Goal: Find contact information: Find contact information

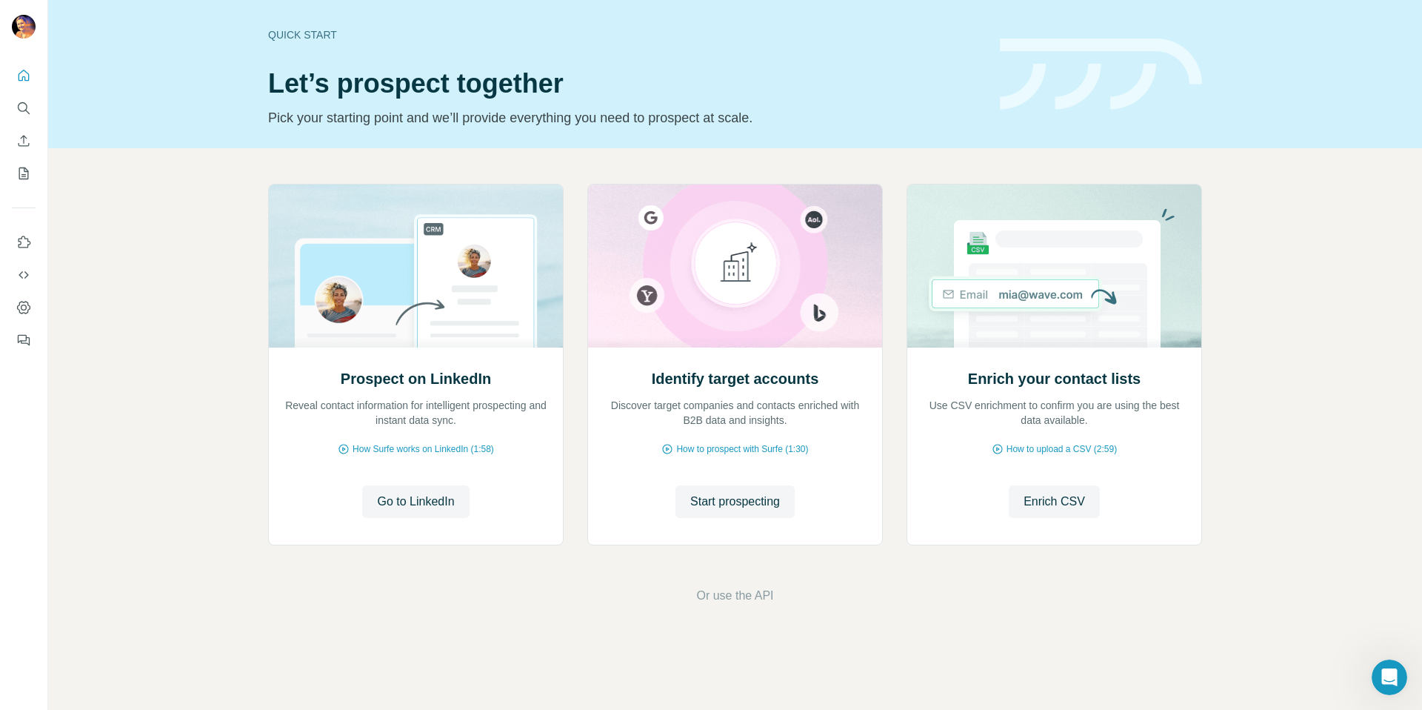
scroll to position [2, 0]
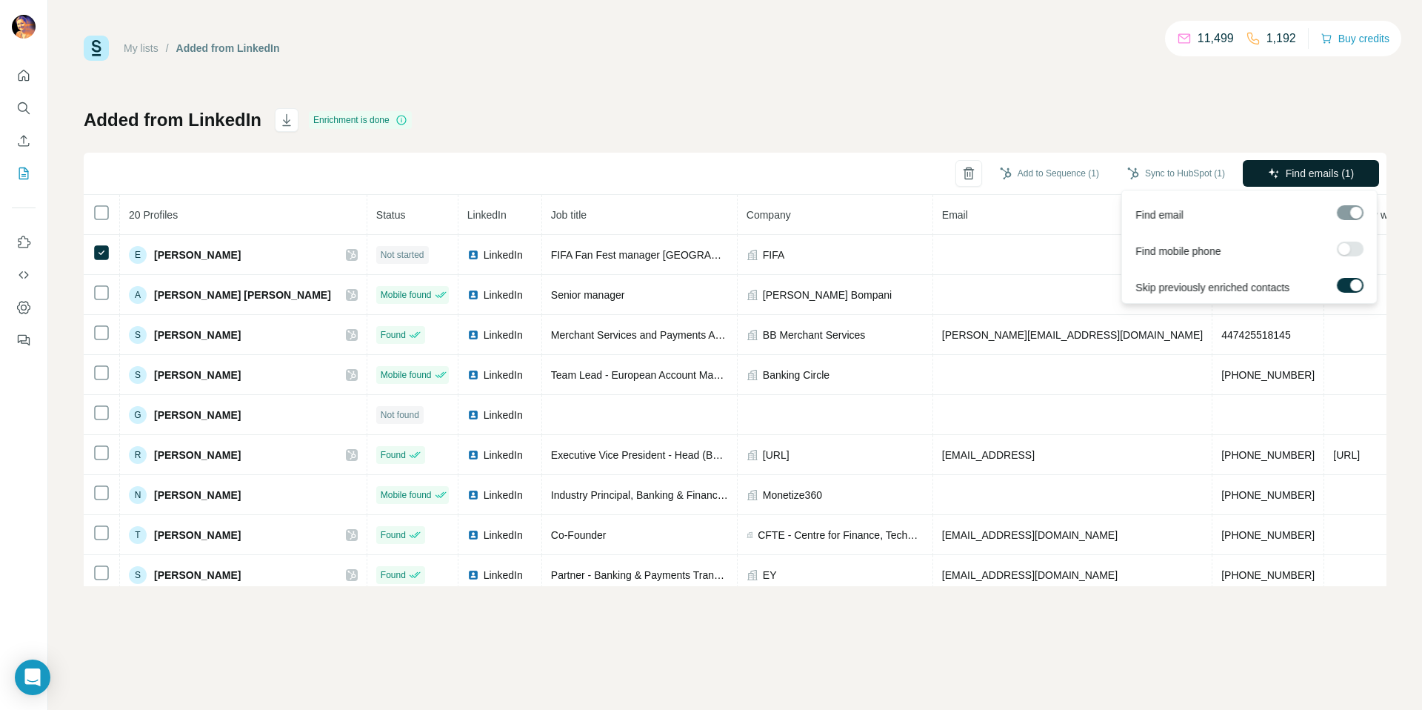
click at [1255, 175] on button "Find emails (1)" at bounding box center [1311, 173] width 136 height 27
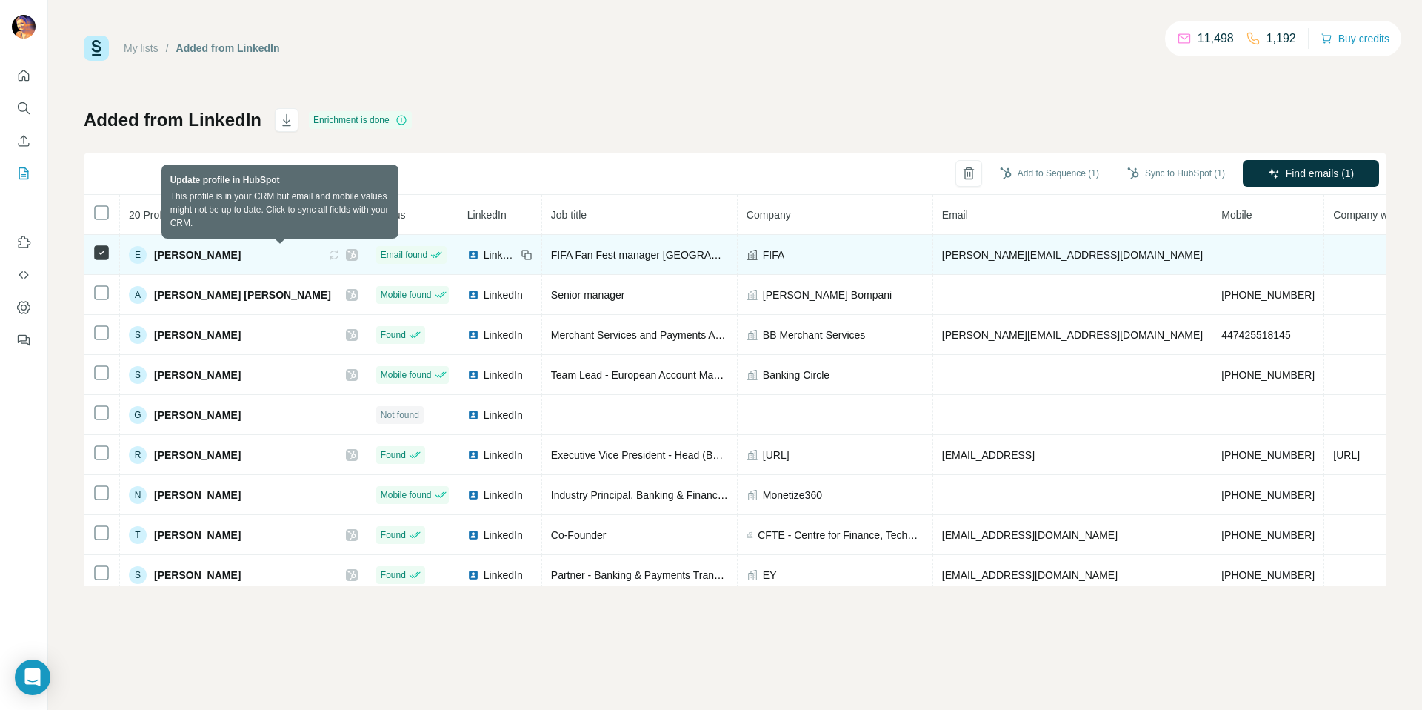
click at [329, 256] on icon at bounding box center [331, 254] width 4 height 4
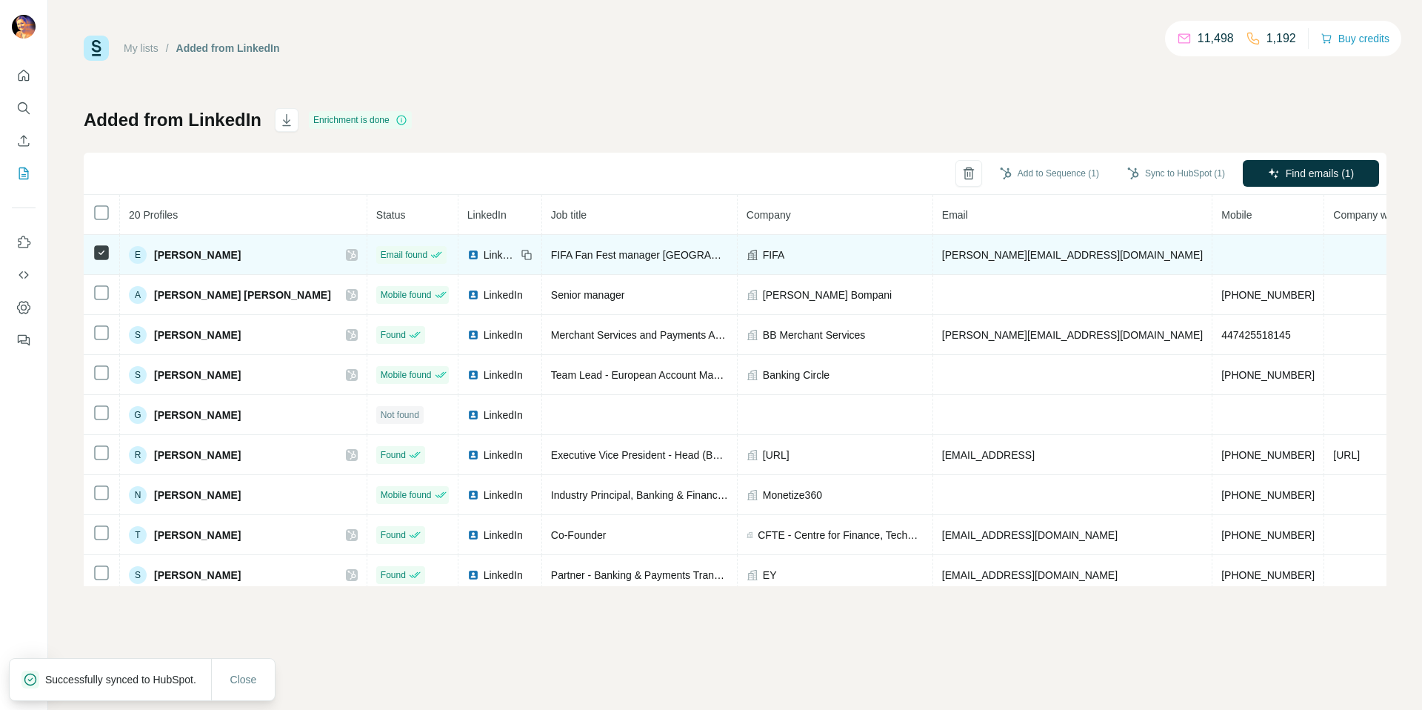
click at [347, 256] on icon at bounding box center [351, 255] width 9 height 12
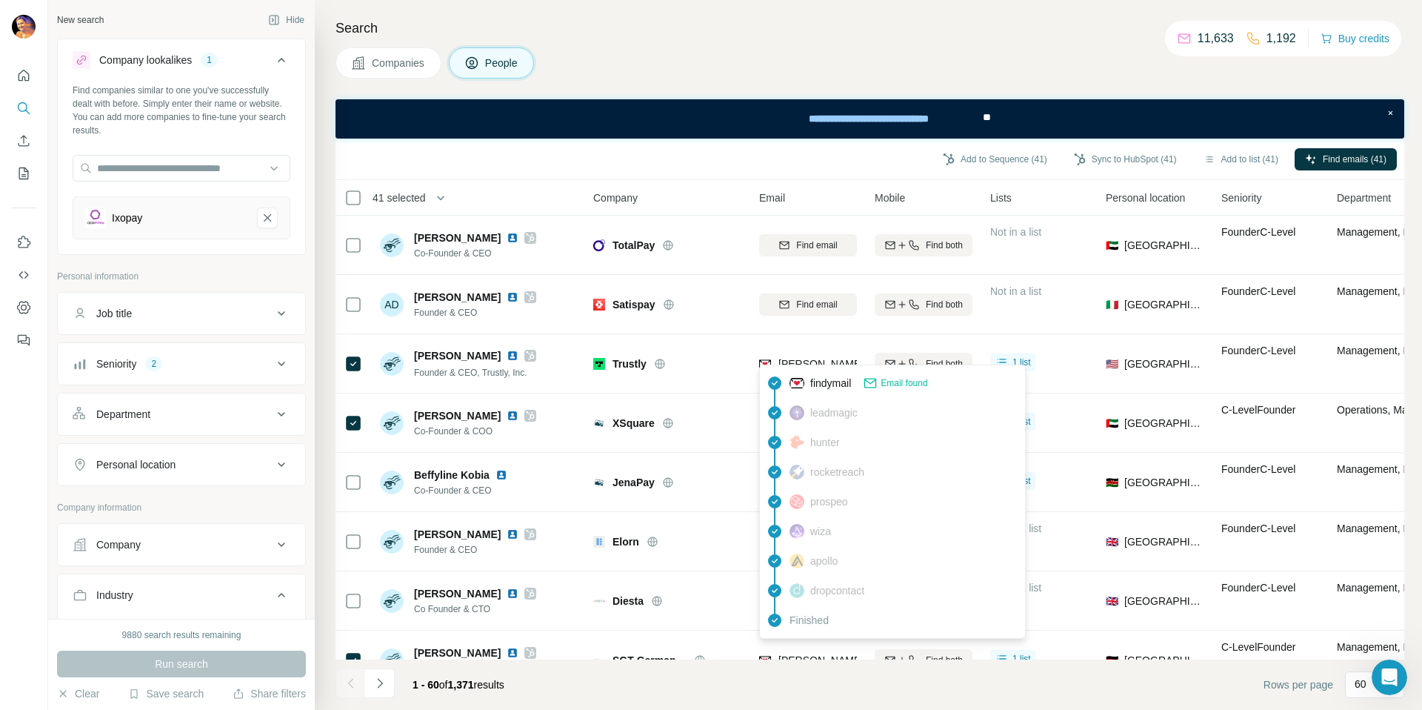
scroll to position [8025, 0]
